Goal: Book appointment/travel/reservation

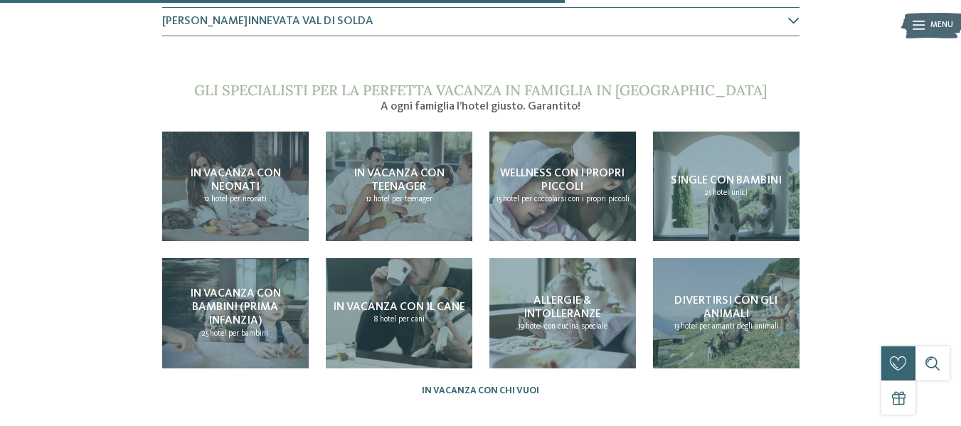
scroll to position [854, 0]
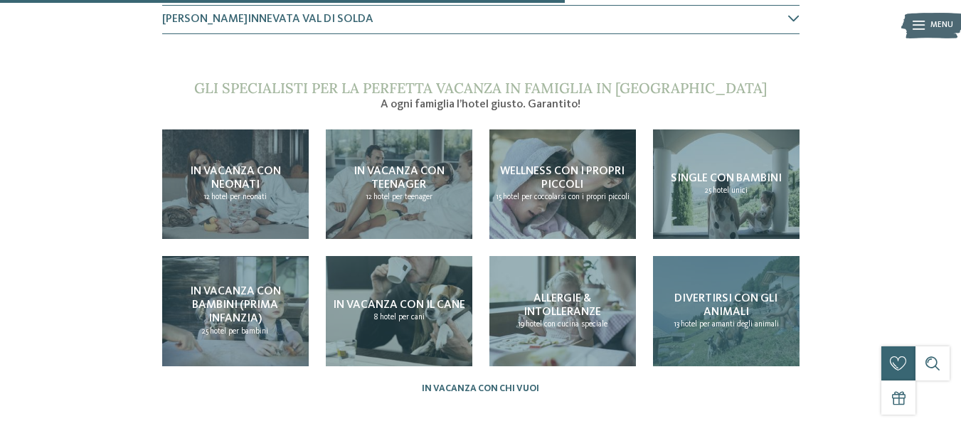
click at [719, 285] on div "Divertirsi con gli animali 13 hotel per amanti degli animali" at bounding box center [726, 311] width 147 height 110
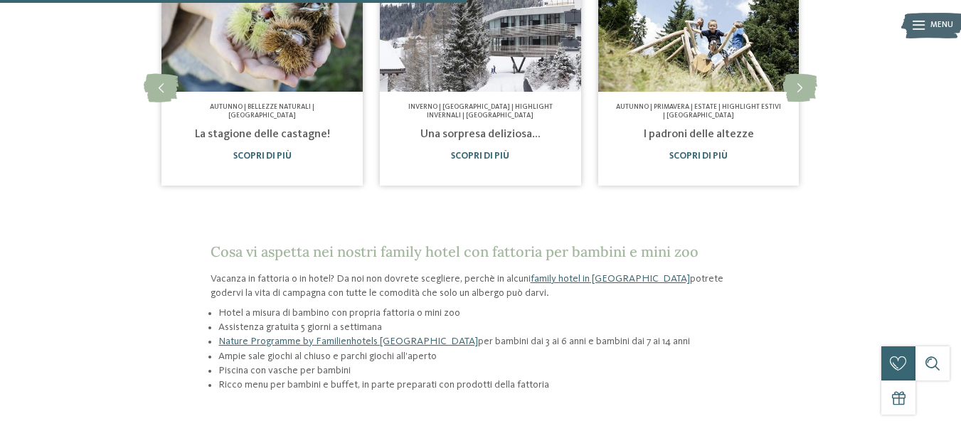
scroll to position [854, 0]
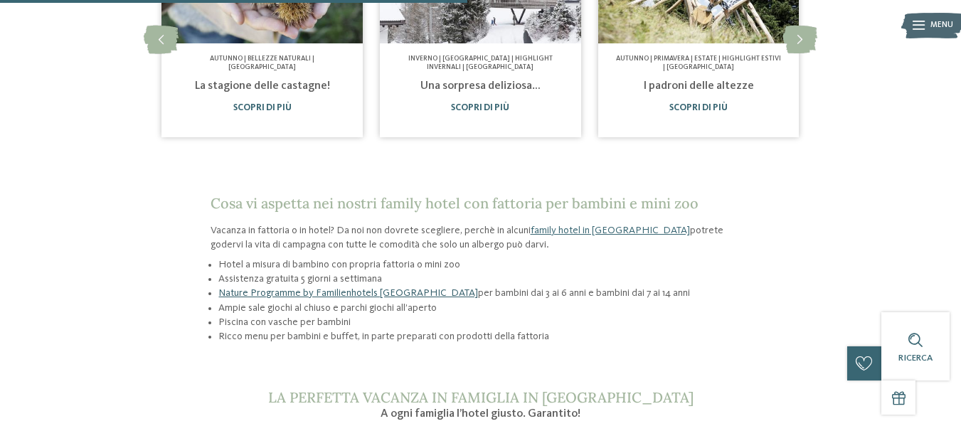
click at [364, 288] on link "Nature Programme by Familienhotels [GEOGRAPHIC_DATA]" at bounding box center [348, 293] width 260 height 10
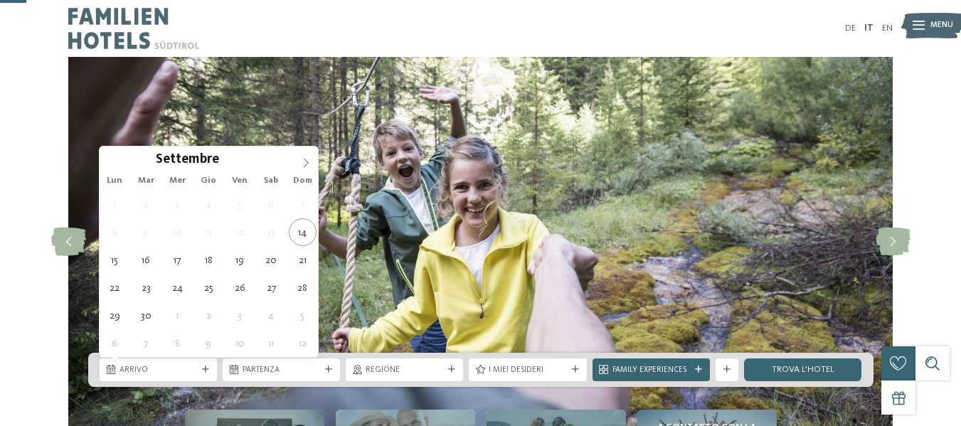
click at [301, 158] on icon at bounding box center [306, 163] width 10 height 10
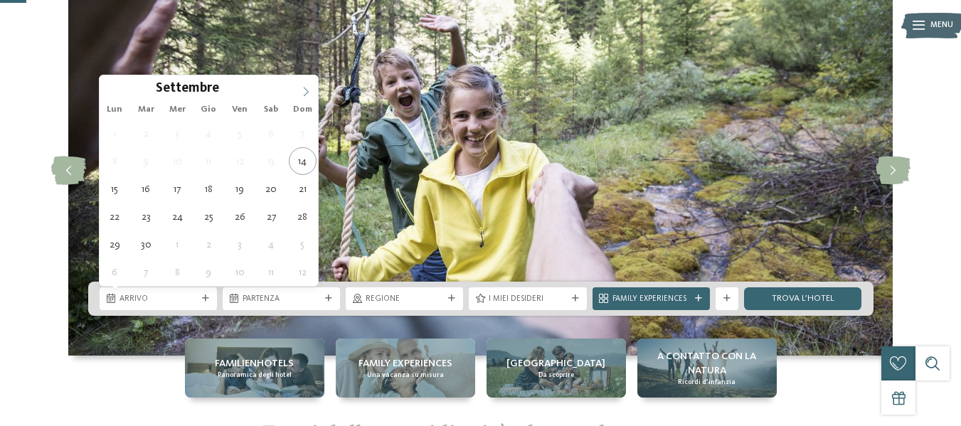
click at [301, 90] on icon at bounding box center [306, 92] width 10 height 10
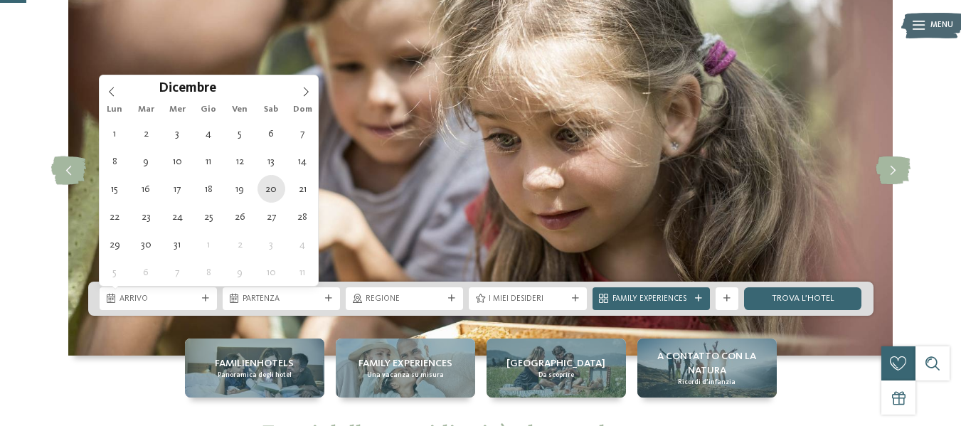
type div "[DATE]"
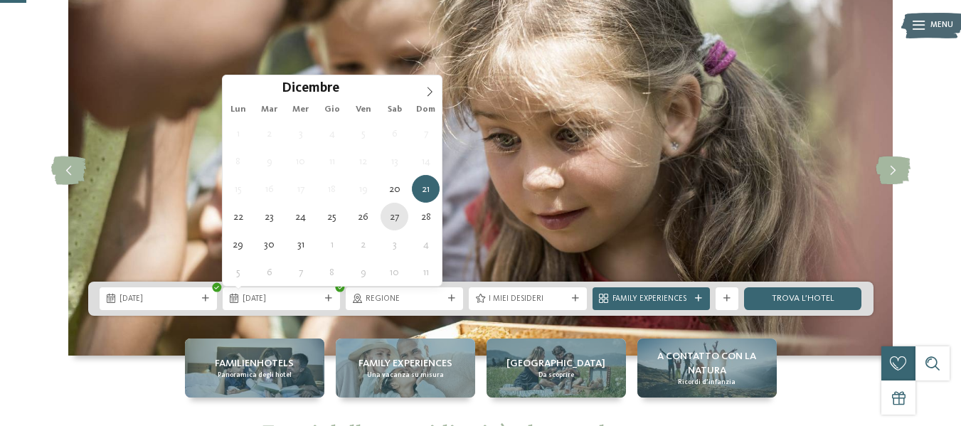
type div "[DATE]"
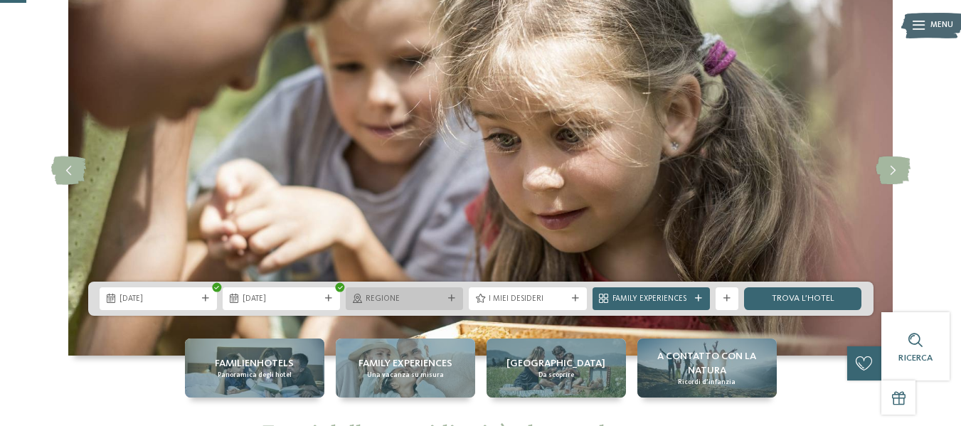
click at [423, 305] on span "Regione" at bounding box center [405, 299] width 78 height 11
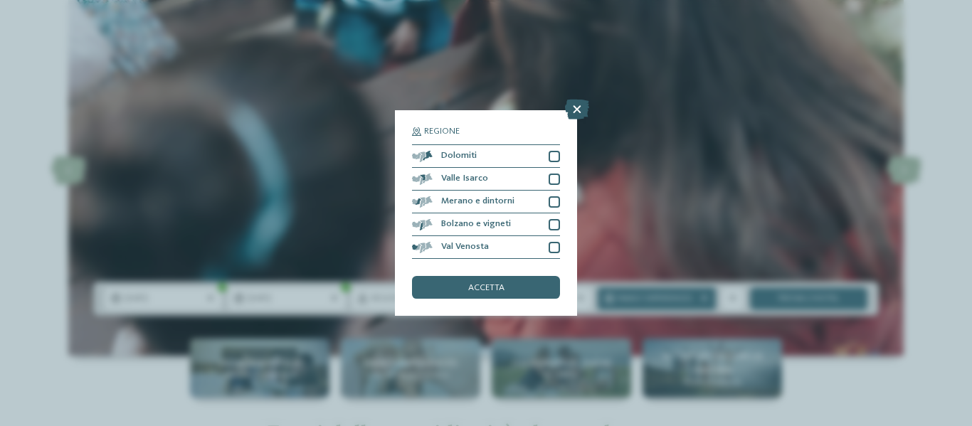
click at [574, 112] on icon at bounding box center [577, 110] width 24 height 20
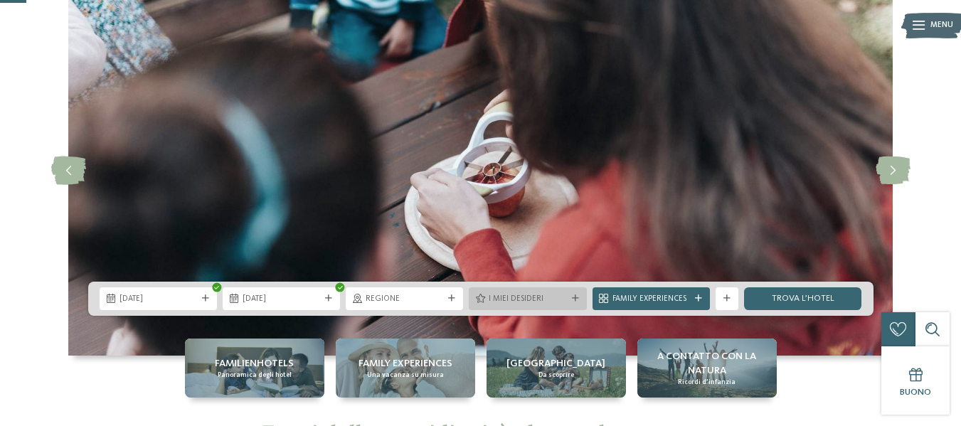
click at [539, 304] on span "I miei desideri" at bounding box center [528, 299] width 78 height 11
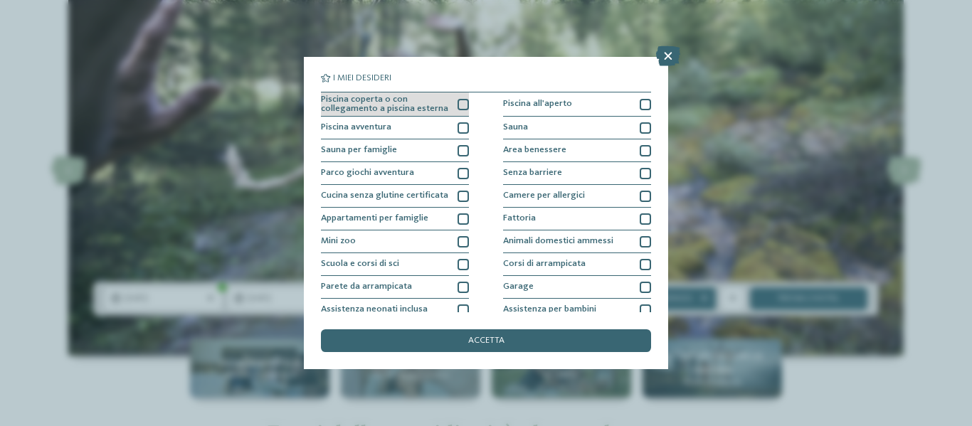
click at [458, 100] on div at bounding box center [462, 104] width 11 height 11
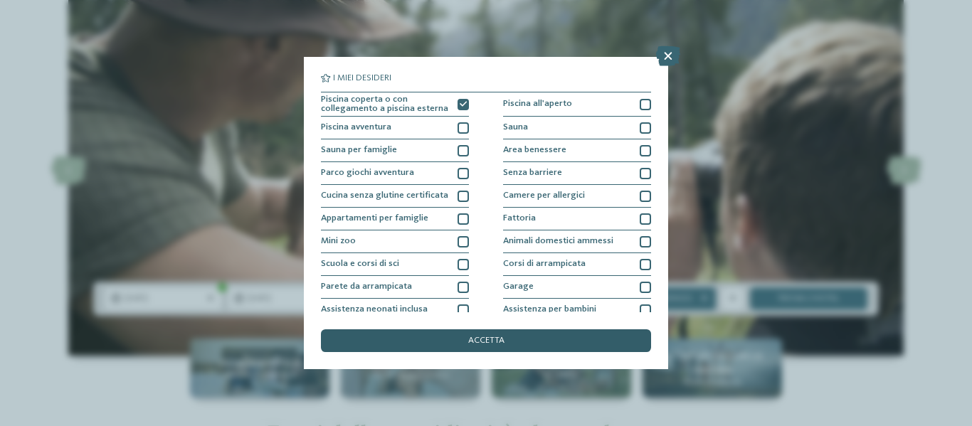
click at [435, 334] on div "accetta" at bounding box center [486, 340] width 330 height 23
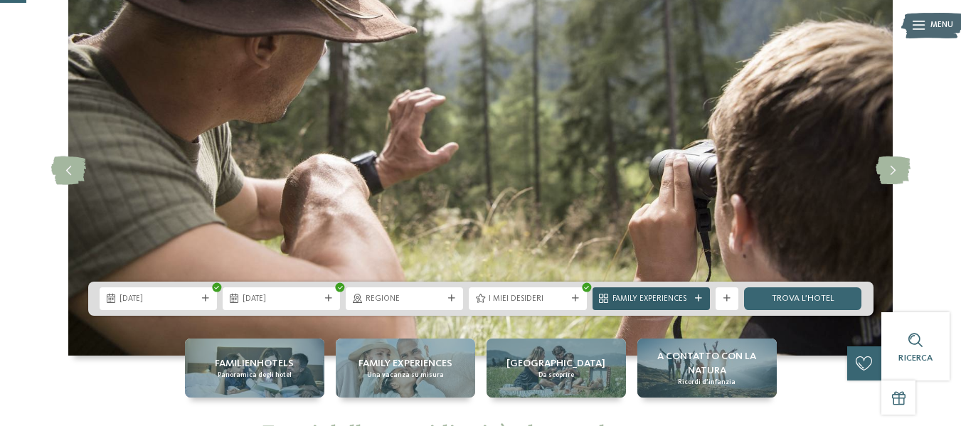
click at [632, 297] on span "Family Experiences" at bounding box center [652, 299] width 78 height 11
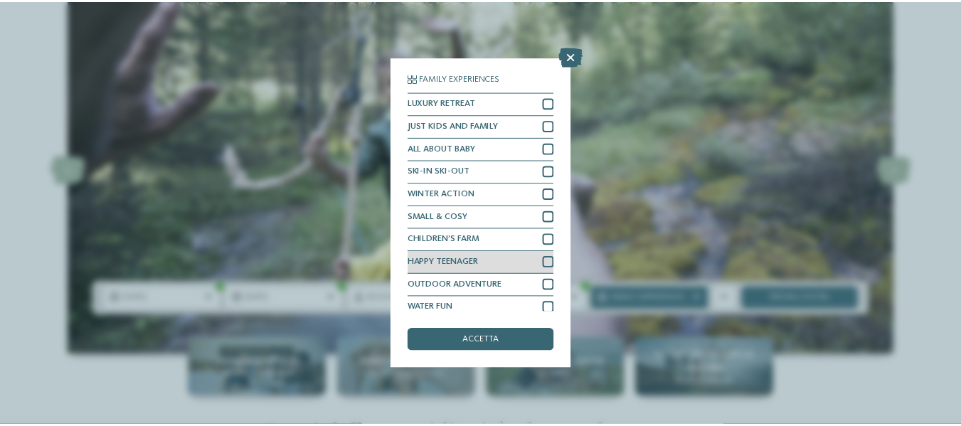
scroll to position [8, 0]
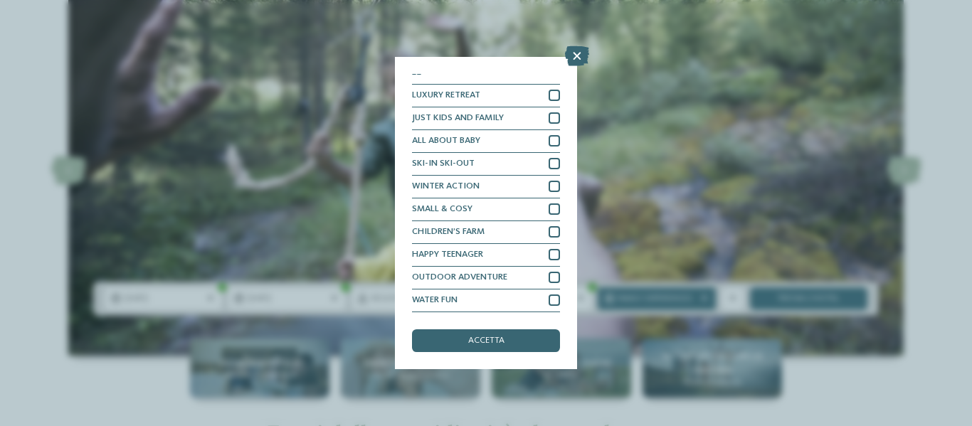
drag, startPoint x: 496, startPoint y: 346, endPoint x: 489, endPoint y: 337, distance: 11.1
click at [495, 345] on span "accetta" at bounding box center [486, 341] width 36 height 9
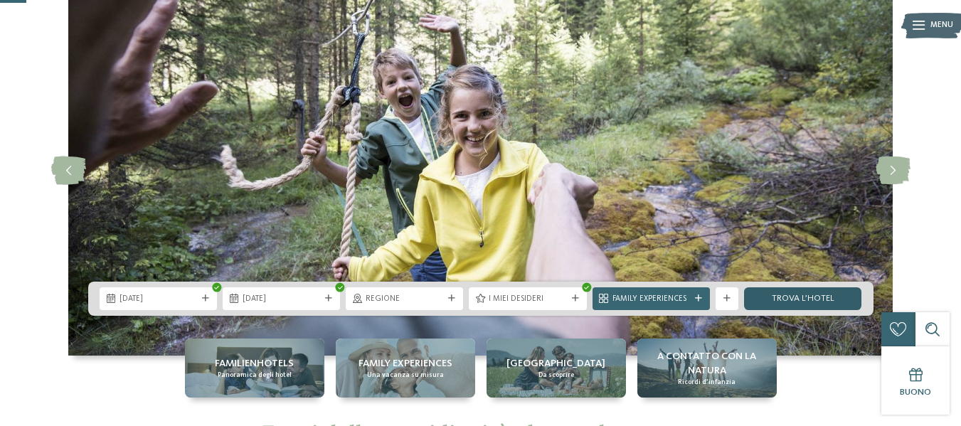
click at [817, 294] on link "trova l’hotel" at bounding box center [802, 298] width 117 height 23
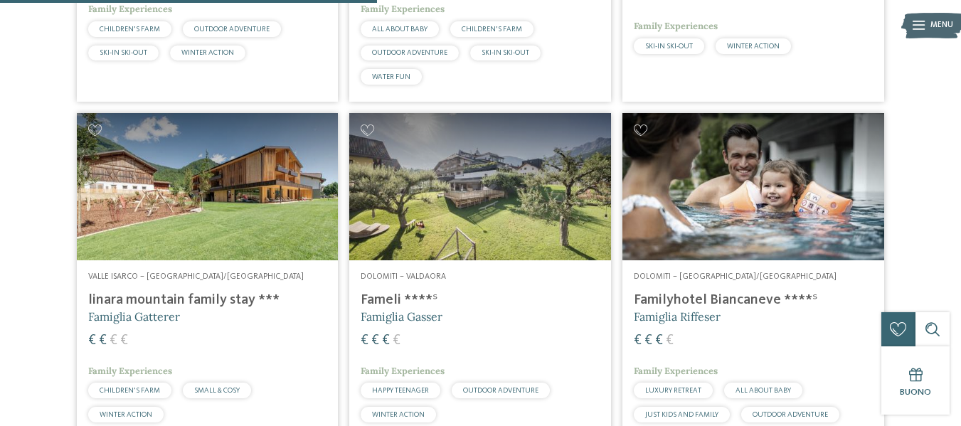
scroll to position [1063, 0]
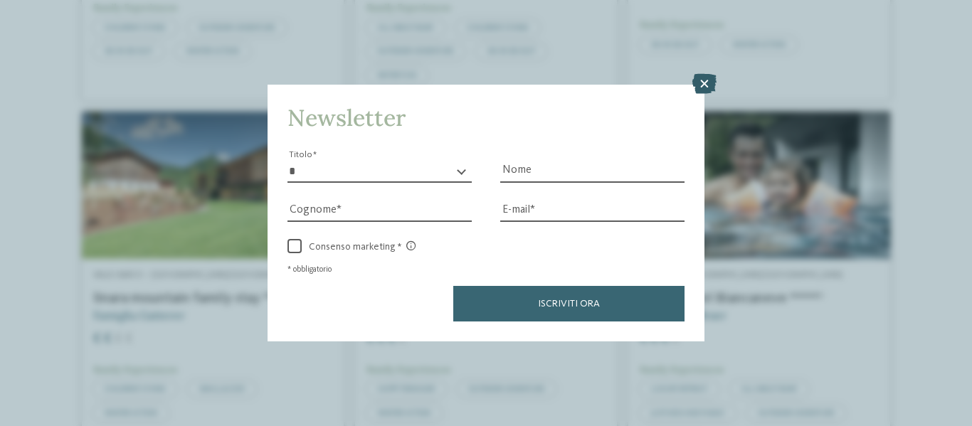
click at [698, 76] on icon at bounding box center [704, 84] width 24 height 20
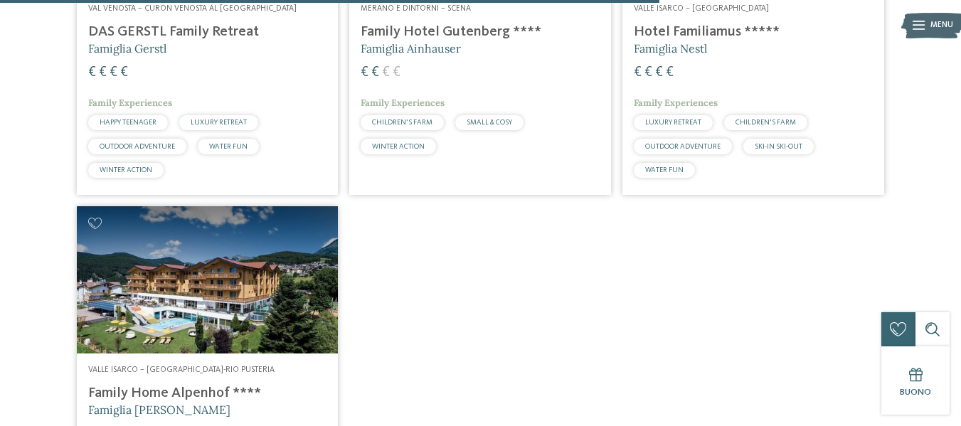
scroll to position [1703, 0]
